Goal: Find specific page/section: Find specific page/section

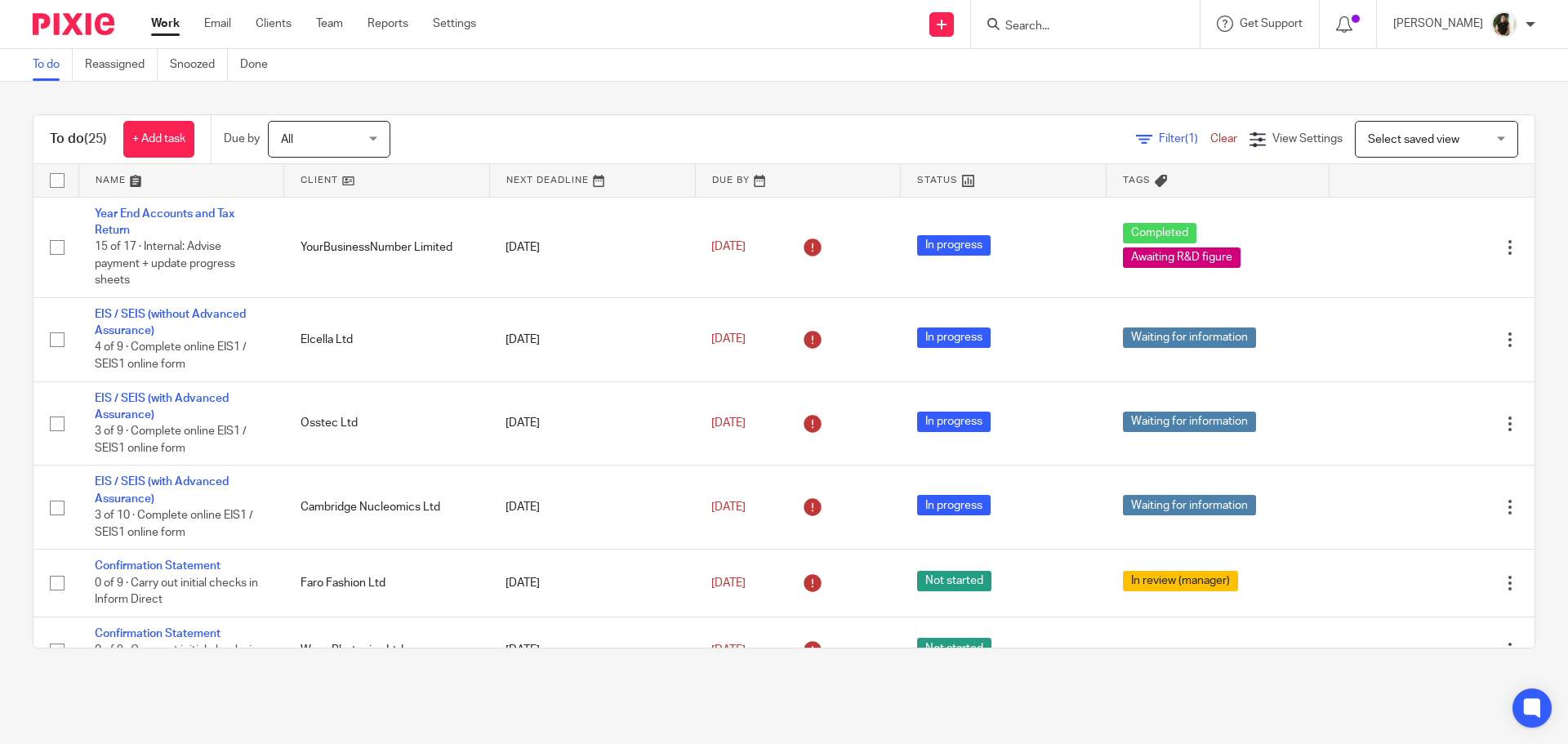
click at [1073, 29] on input "Search" at bounding box center [1076, 27] width 147 height 14
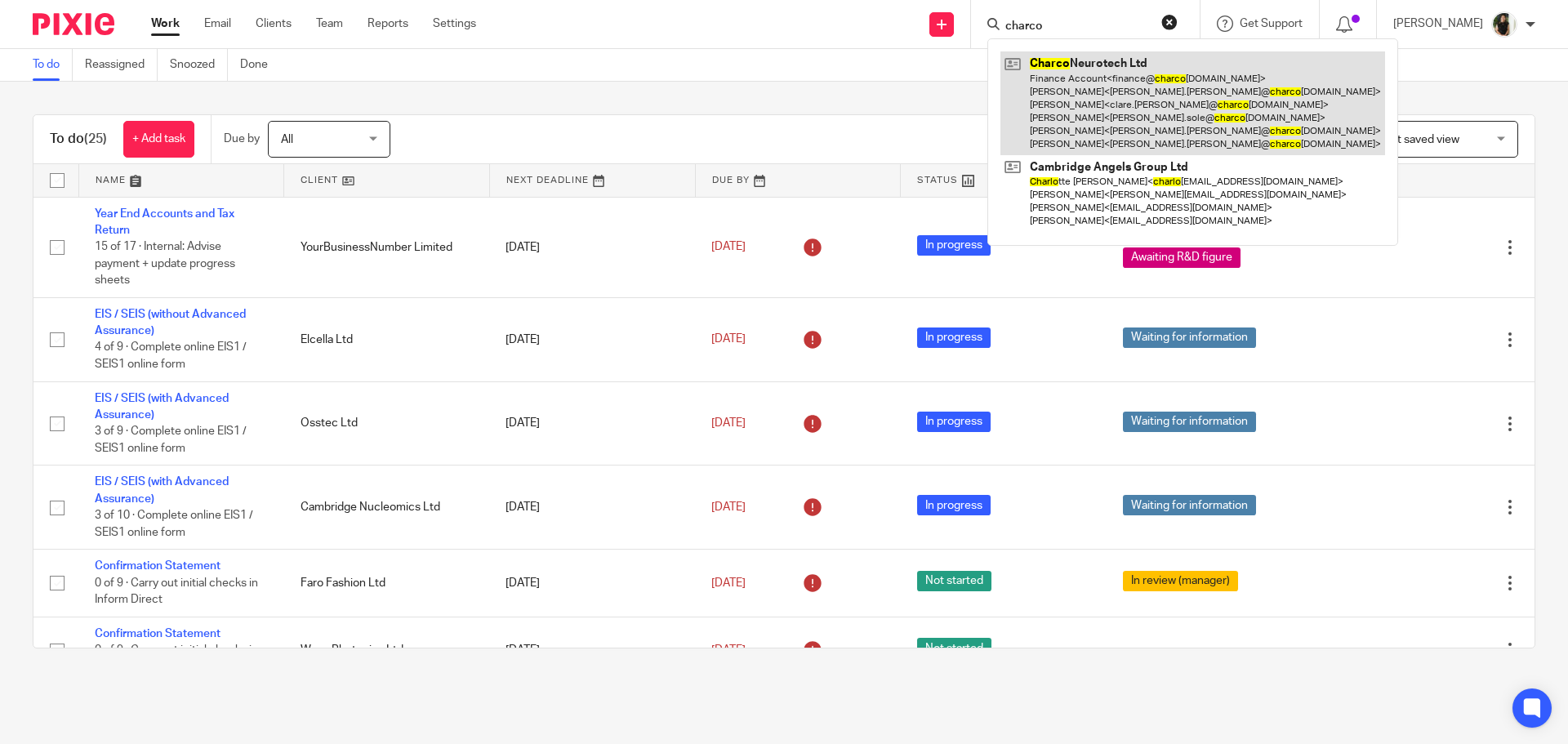
type input "charco"
click at [1133, 117] on link at bounding box center [1192, 103] width 384 height 103
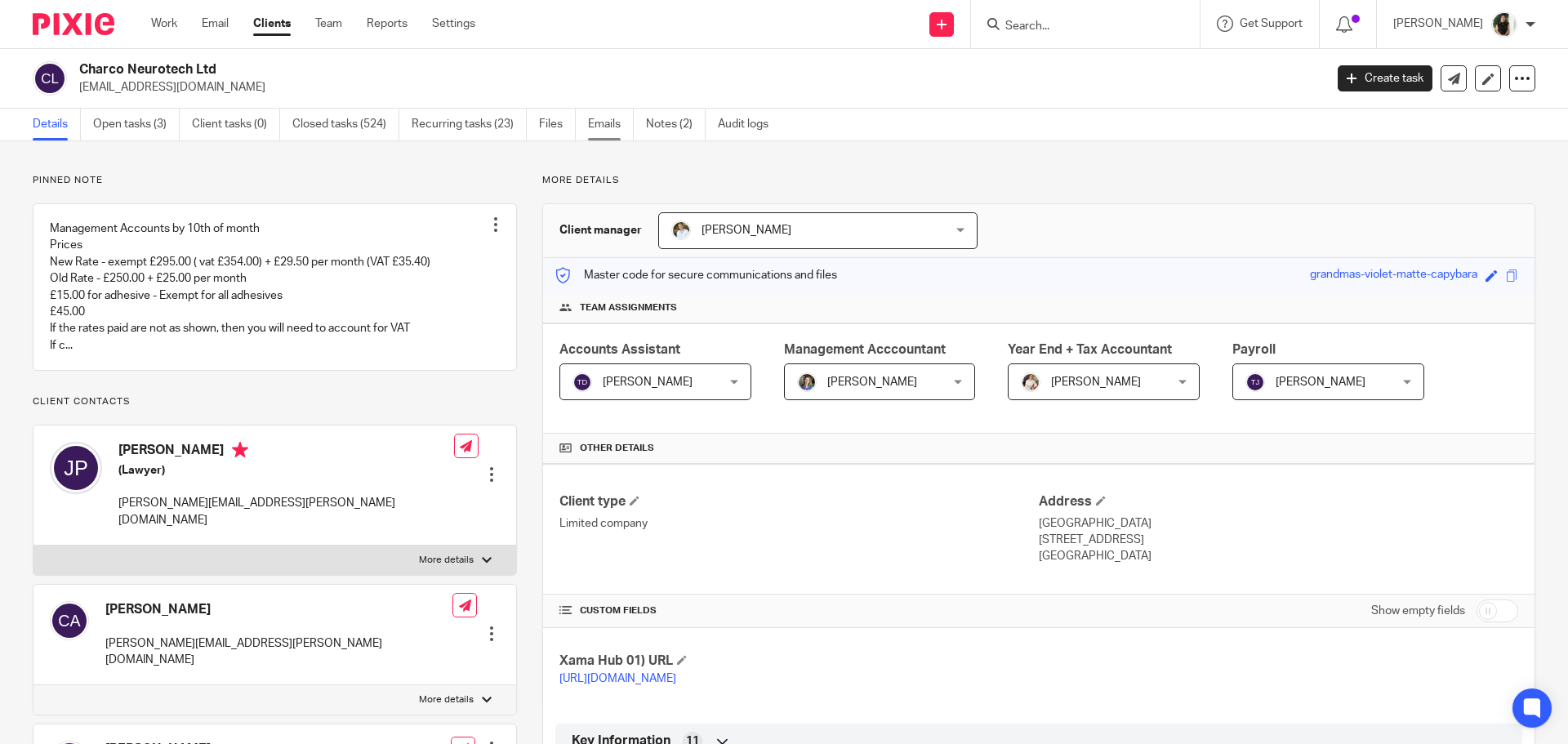
click at [623, 122] on link "Emails" at bounding box center [610, 124] width 46 height 31
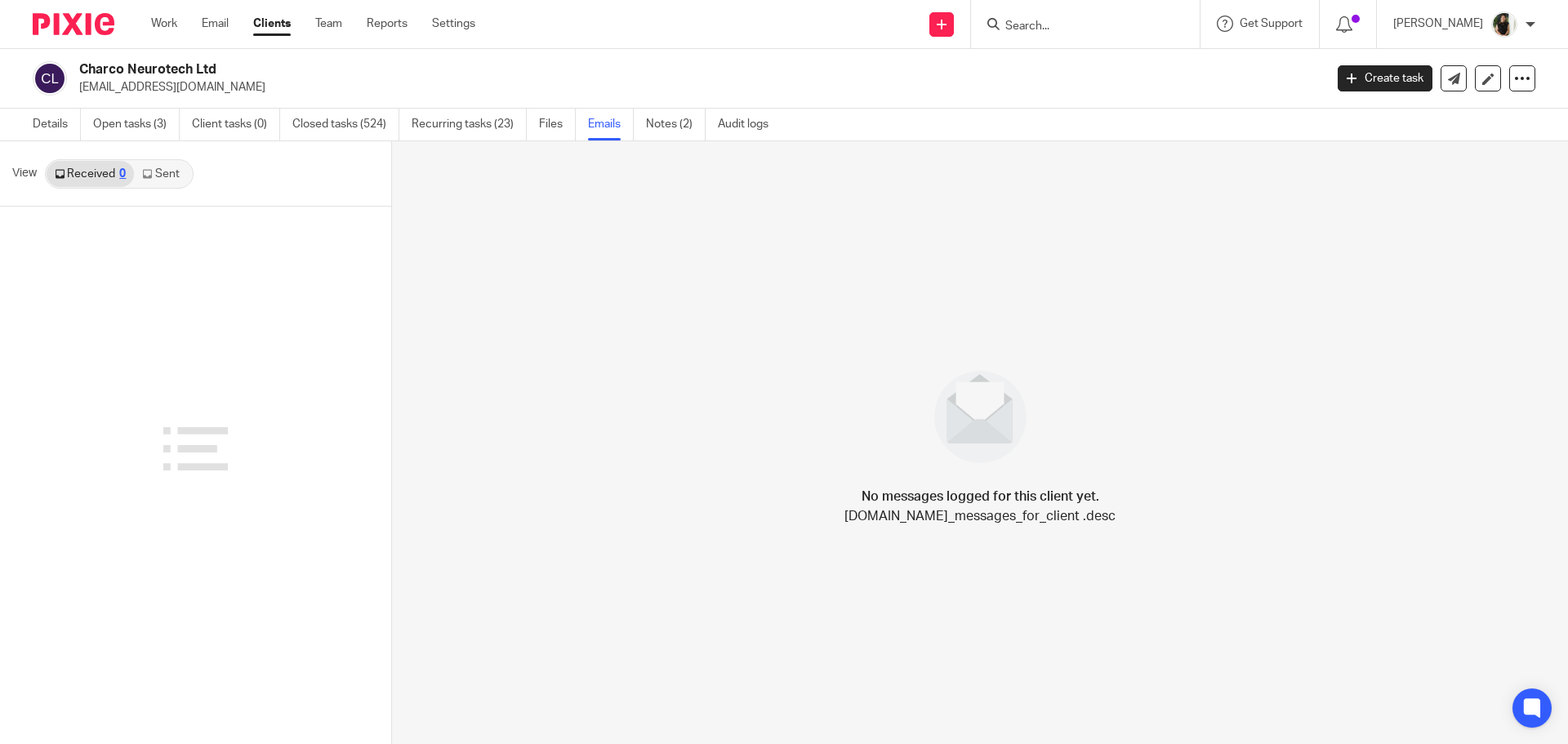
click at [145, 172] on icon at bounding box center [147, 174] width 10 height 10
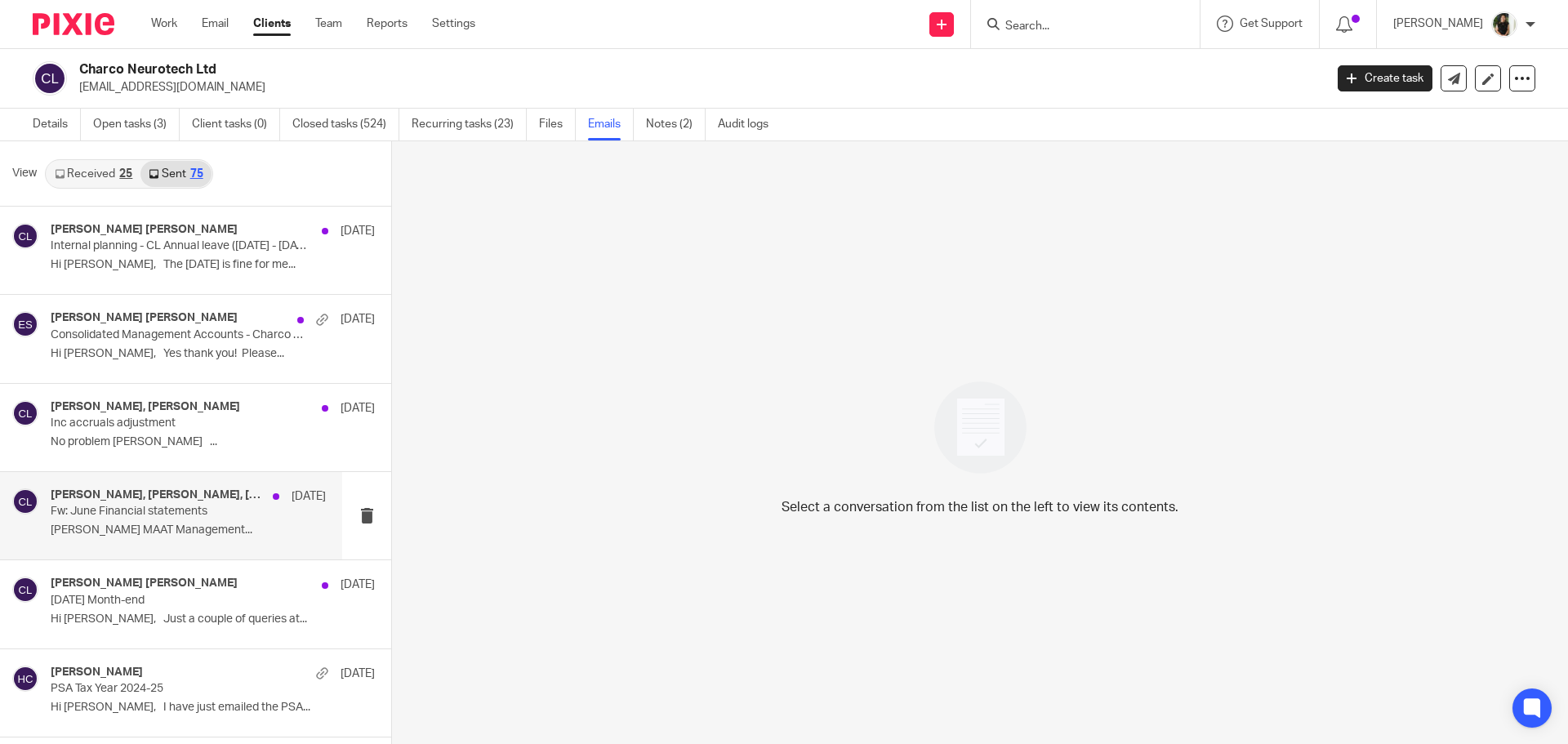
click at [220, 529] on p "[PERSON_NAME] MAAT Management..." at bounding box center [188, 530] width 275 height 13
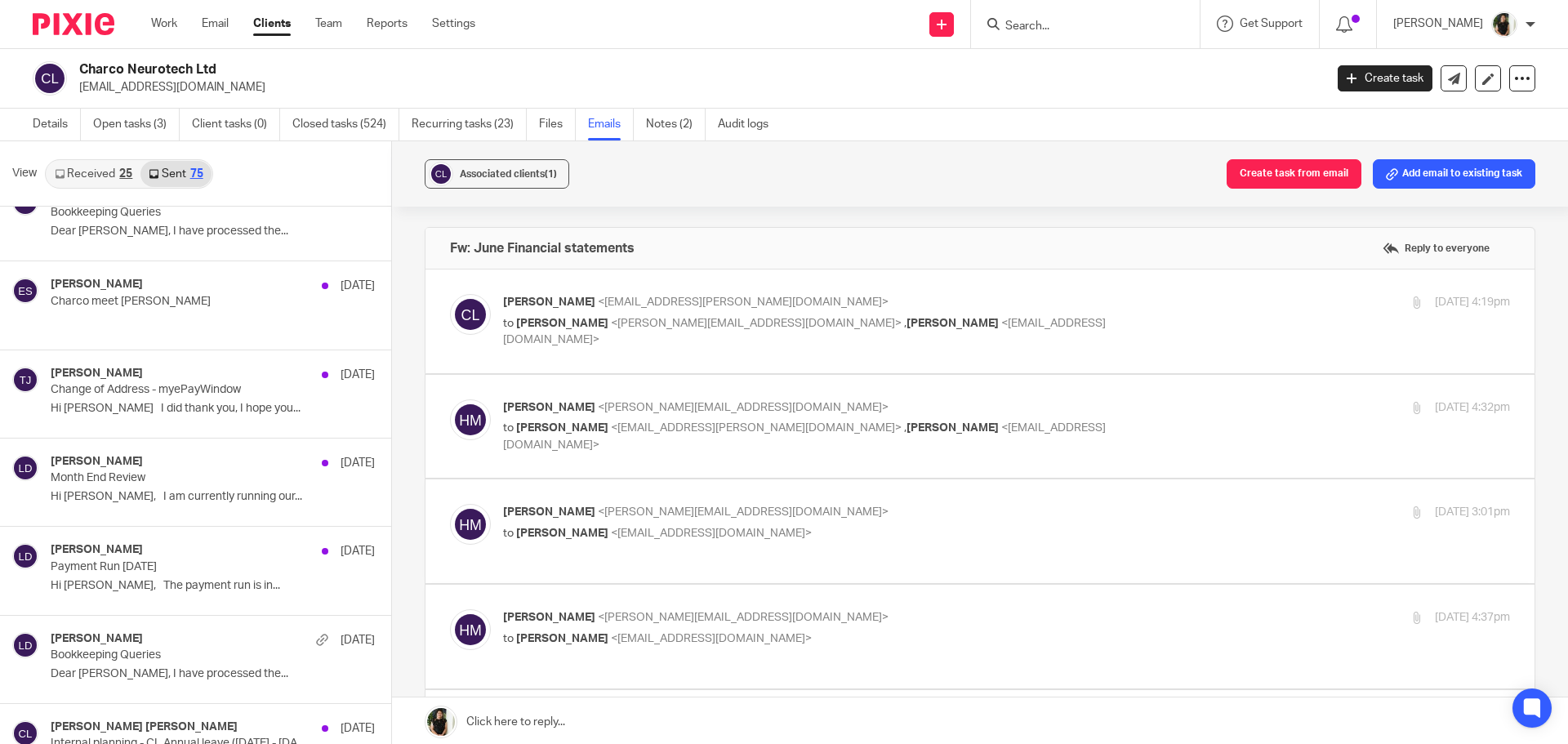
scroll to position [1143, 0]
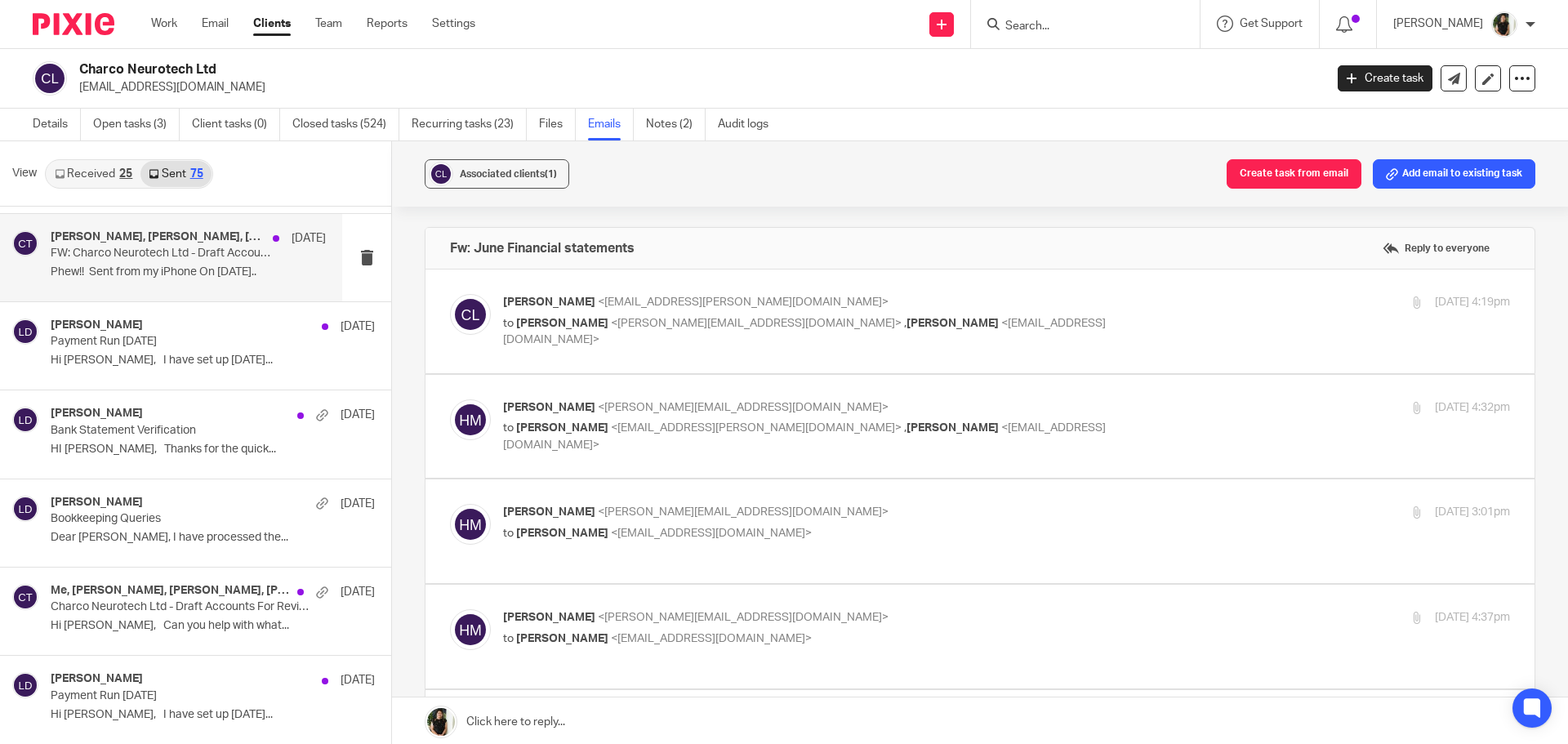
click at [198, 259] on p "FW: Charco Neurotech Ltd - Draft Accounts For Review" at bounding box center [160, 253] width 220 height 13
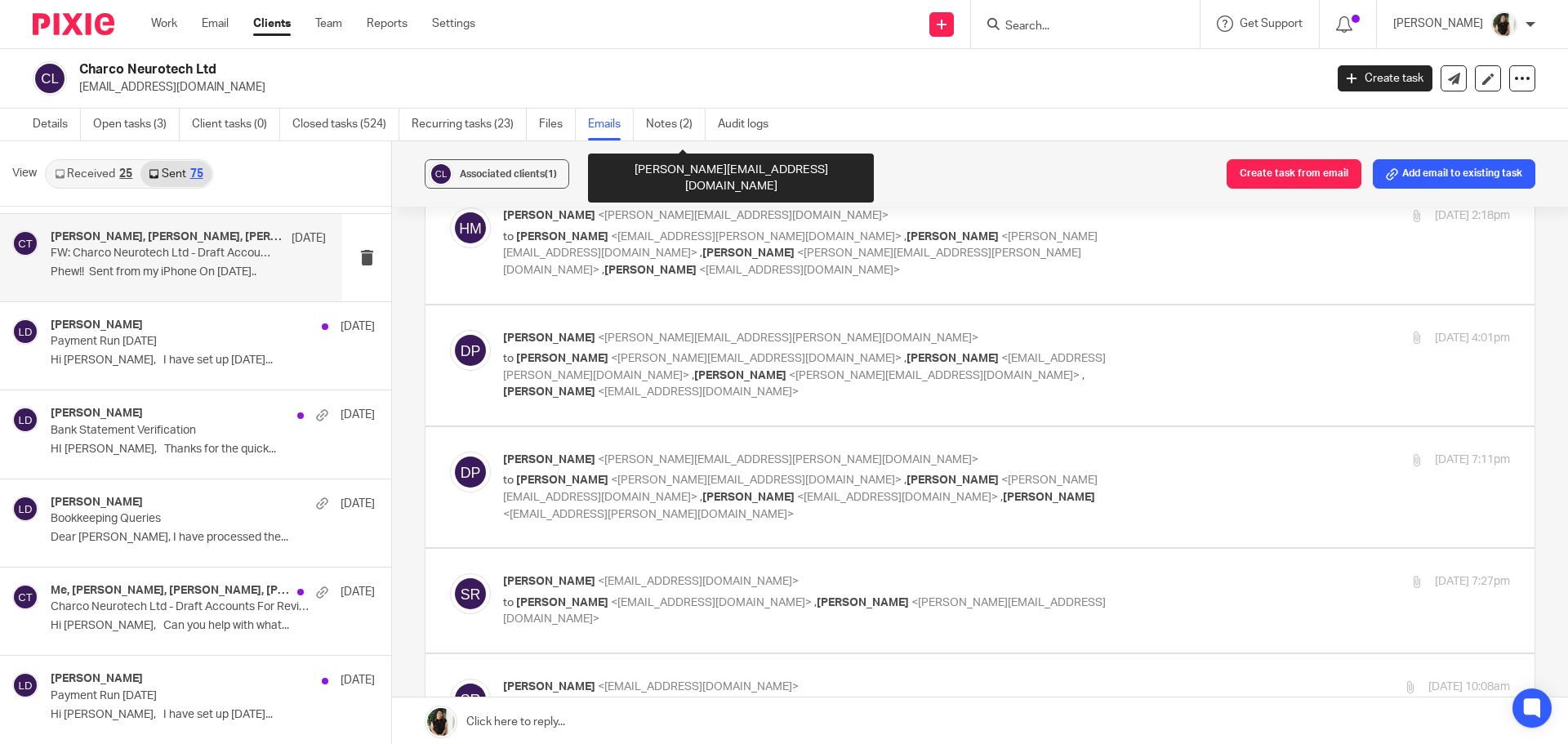
scroll to position [817, 0]
